Goal: Task Accomplishment & Management: Use online tool/utility

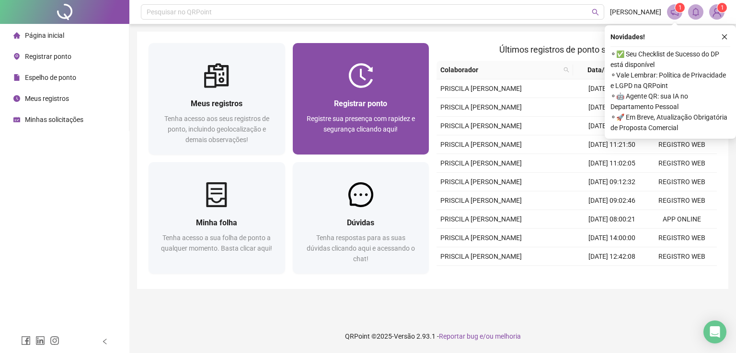
click at [387, 79] on div at bounding box center [361, 75] width 136 height 25
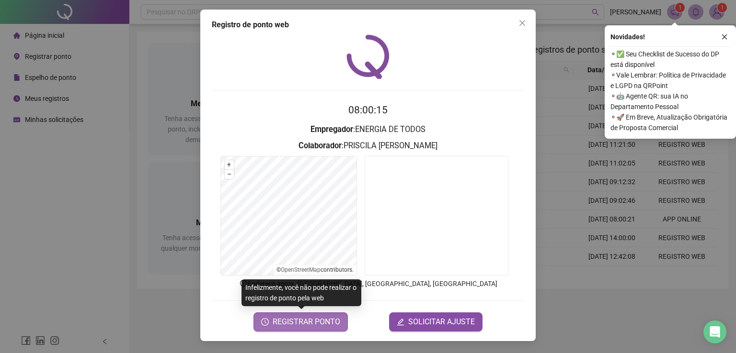
click at [318, 324] on span "REGISTRAR PONTO" at bounding box center [306, 322] width 68 height 11
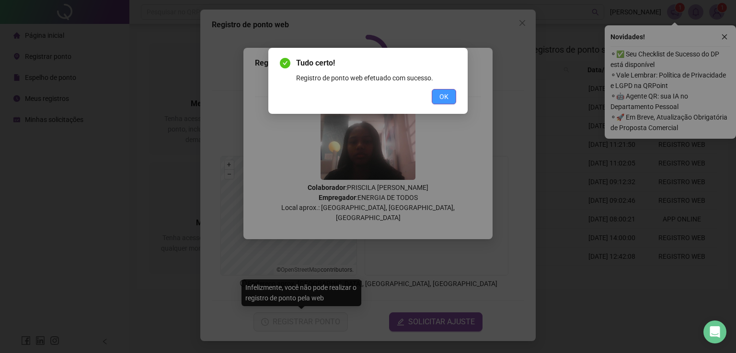
click at [450, 101] on button "OK" at bounding box center [443, 96] width 24 height 15
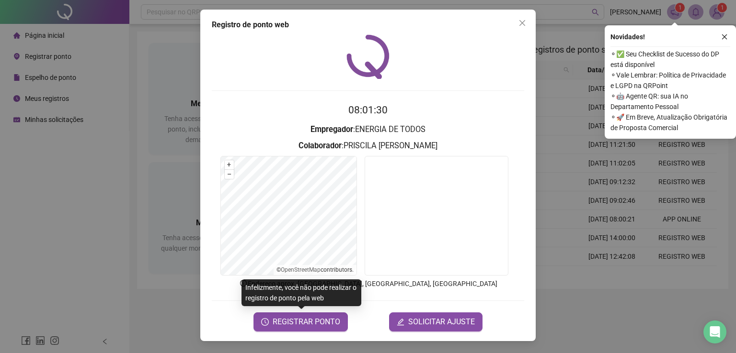
click at [96, 188] on div "Registro de ponto web 08:01:30 Empregador : ENERGIA DE TODOS Colaborador : [PER…" at bounding box center [368, 176] width 736 height 353
